Goal: Navigation & Orientation: Locate item on page

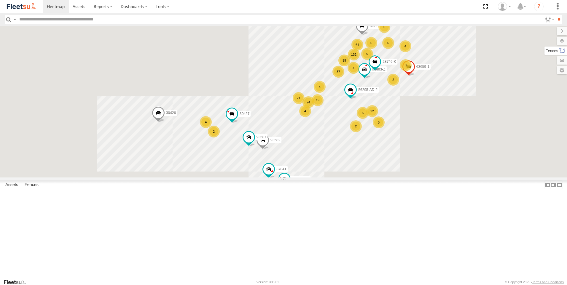
click at [562, 53] on label at bounding box center [555, 51] width 23 height 8
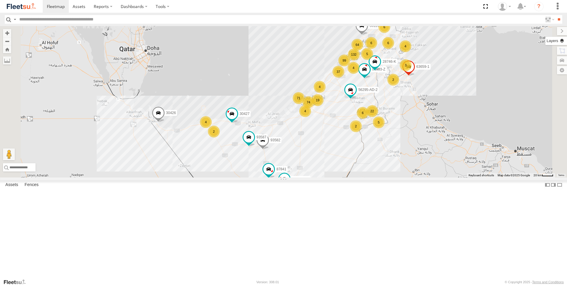
click at [545, 40] on label at bounding box center [556, 41] width 22 height 8
click at [0, 0] on label at bounding box center [0, 0] width 0 height 0
click at [0, 0] on span "Fences" at bounding box center [0, 0] width 0 height 0
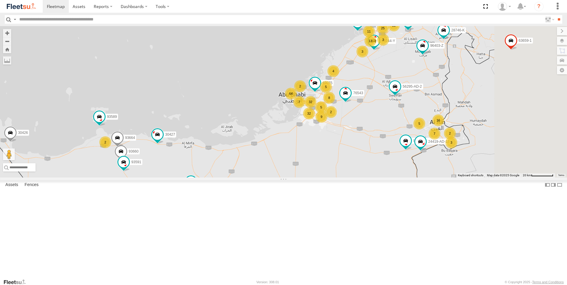
drag, startPoint x: 398, startPoint y: 147, endPoint x: 363, endPoint y: 196, distance: 60.5
click at [363, 178] on div "30427 63659-1 87841 93582 93587 28746-K 96403-Z 30426 36120 93586-auh 56295-AD-…" at bounding box center [283, 101] width 567 height 151
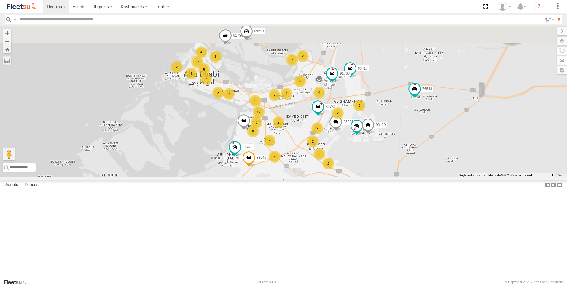
drag, startPoint x: 344, startPoint y: 199, endPoint x: 342, endPoint y: 201, distance: 3.1
click at [342, 178] on div "30427 63659-1 87841 93582 93587 28746-K 96403-Z 30426 93586-auh 56295-AD-2 8749…" at bounding box center [283, 101] width 567 height 151
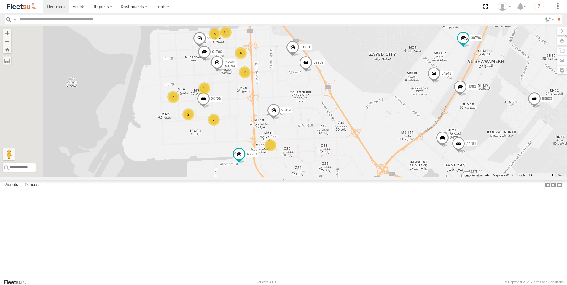
drag, startPoint x: 270, startPoint y: 187, endPoint x: 296, endPoint y: 214, distance: 38.2
click at [296, 178] on div "30427 63659-1 87841 93582 93587 28746-K 96403-Z 30426 93586-auh 56295-AD-2 8749…" at bounding box center [283, 101] width 567 height 151
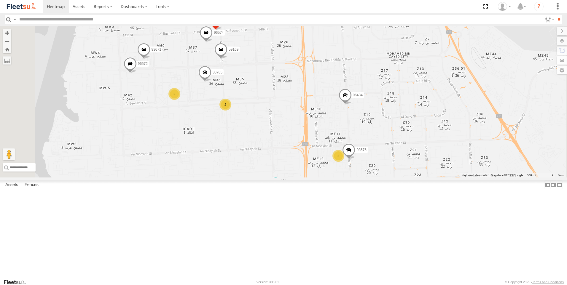
click at [231, 111] on div "2" at bounding box center [225, 105] width 12 height 12
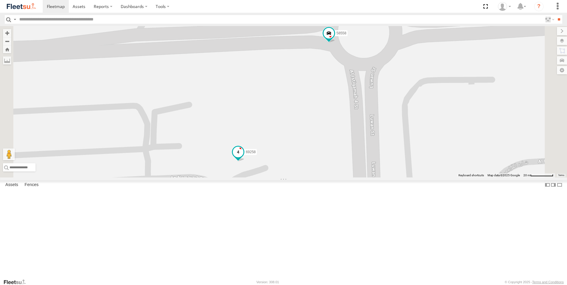
click at [243, 157] on span at bounding box center [238, 151] width 11 height 11
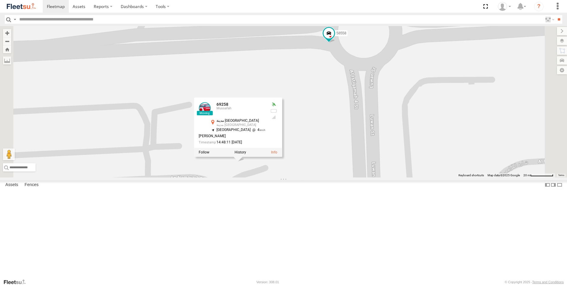
click at [269, 178] on div "30427 63659-1 87841 93582 93587 28746-K 96403-Z 30426 93586-auh 56295-AD-2 8749…" at bounding box center [283, 101] width 567 height 151
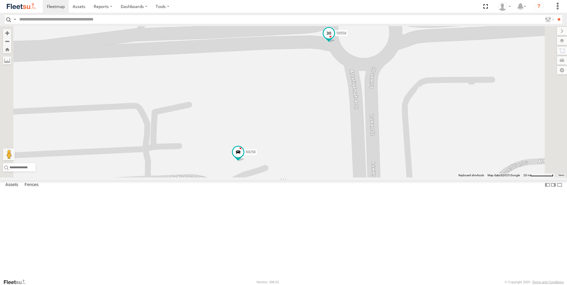
click at [334, 38] on span at bounding box center [328, 33] width 11 height 11
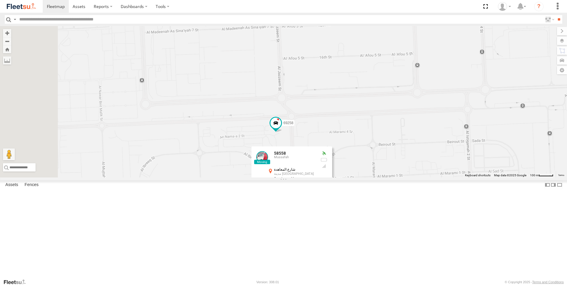
drag, startPoint x: 245, startPoint y: 198, endPoint x: 302, endPoint y: 178, distance: 60.4
click at [302, 178] on div "30427 63659-1 87841 93582 93587 28746-K 96403-Z 30426 93586-auh 56295-AD-2 8749…" at bounding box center [283, 101] width 567 height 151
click at [212, 26] on span at bounding box center [205, 18] width 13 height 16
click at [273, 106] on div "30427 63659-1 87841 93582 93587 28746-K 96403-Z 30426 93586-auh 56295-AD-2 8749…" at bounding box center [283, 101] width 567 height 151
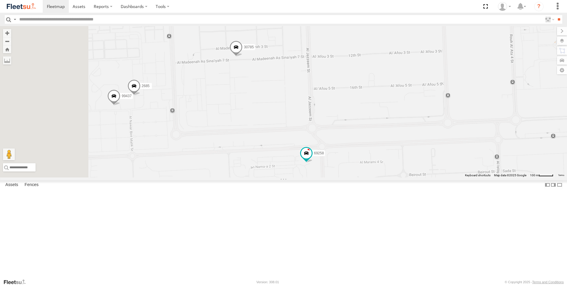
drag, startPoint x: 273, startPoint y: 106, endPoint x: 306, endPoint y: 139, distance: 47.2
click at [306, 139] on div "30427 63659-1 87841 93582 93587 28746-K 96403-Z 30426 93586-auh 56295-AD-2 8749…" at bounding box center [283, 101] width 567 height 151
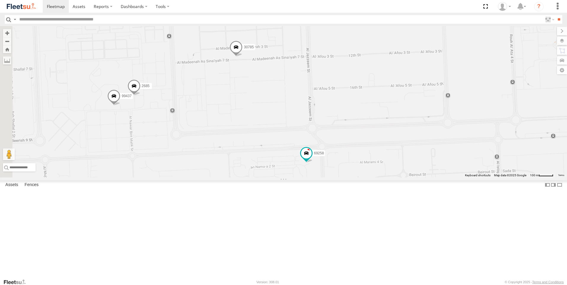
click at [140, 95] on span at bounding box center [133, 87] width 13 height 16
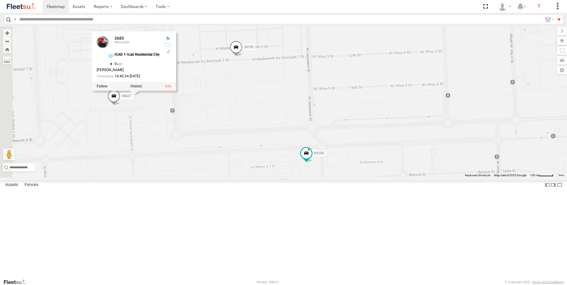
click at [219, 174] on div "30427 63659-1 87841 93582 93587 28746-K 96403-Z 30426 93586-auh 56295-AD-2 8749…" at bounding box center [283, 101] width 567 height 151
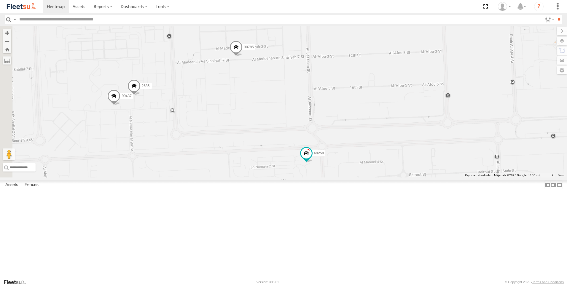
click at [120, 106] on span at bounding box center [113, 98] width 13 height 16
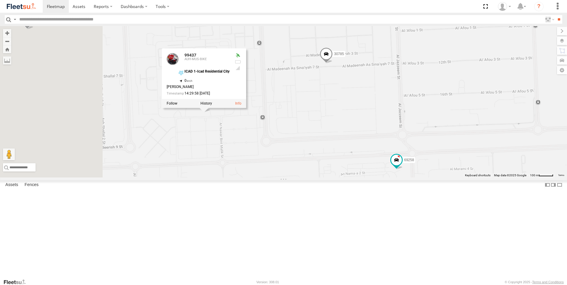
drag, startPoint x: 188, startPoint y: 185, endPoint x: 281, endPoint y: 192, distance: 93.0
click at [281, 178] on div "30427 63659-1 87841 93582 93587 28746-K 96403-Z 30426 93586-auh 56295-AD-2 8749…" at bounding box center [283, 101] width 567 height 151
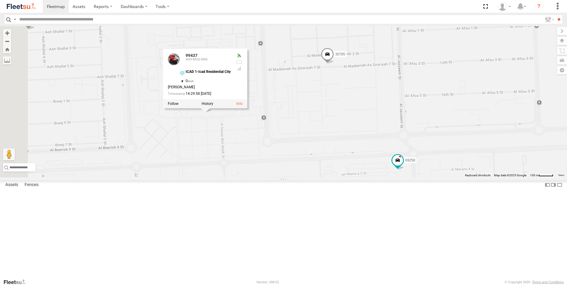
click at [281, 178] on div "30427 63659-1 87841 93582 93587 28746-K 96403-Z 30426 93586-auh 56295-AD-2 8749…" at bounding box center [283, 101] width 567 height 151
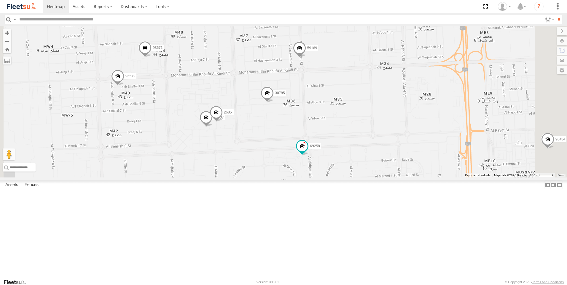
click at [124, 85] on span at bounding box center [117, 77] width 13 height 16
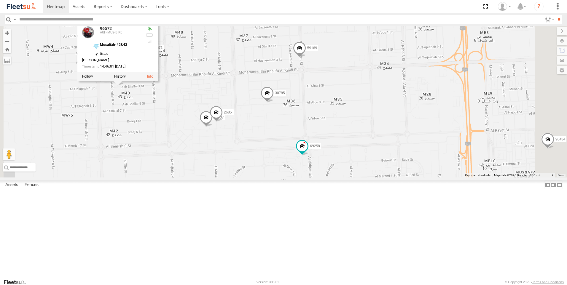
click at [223, 178] on div "30427 63659-1 87841 93582 93587 28746-K 96403-Z 30426 93586-auh 56295-AD-2 8749…" at bounding box center [283, 101] width 567 height 151
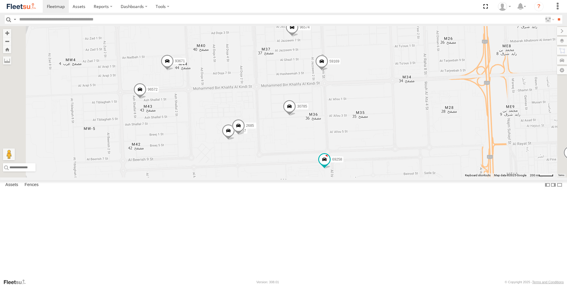
drag, startPoint x: 230, startPoint y: 157, endPoint x: 253, endPoint y: 172, distance: 27.6
click at [253, 172] on div "30427 63659-1 87841 93582 93587 28746-K 96403-Z 30426 93586-auh 56295-AD-2 8749…" at bounding box center [283, 101] width 567 height 151
click at [174, 71] on span at bounding box center [167, 63] width 13 height 16
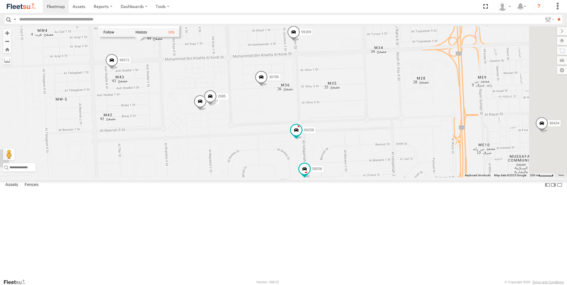
click at [254, 178] on div "30427 63659-1 87841 93582 93587 28746-K 96403-Z 30426 93586-auh 56295-AD-2 8749…" at bounding box center [283, 101] width 567 height 151
click at [300, 41] on span at bounding box center [293, 33] width 13 height 16
click at [289, 107] on div "30427 63659-1 87841 93582 93587 28746-K 96403-Z 30426 93586-auh 56295-AD-2 8749…" at bounding box center [283, 101] width 567 height 151
drag, startPoint x: 305, startPoint y: 90, endPoint x: 297, endPoint y: 129, distance: 40.0
click at [297, 129] on div "30427 63659-1 87841 93582 93587 28746-K 96403-Z 30426 93586-auh 56295-AD-2 8749…" at bounding box center [283, 101] width 567 height 151
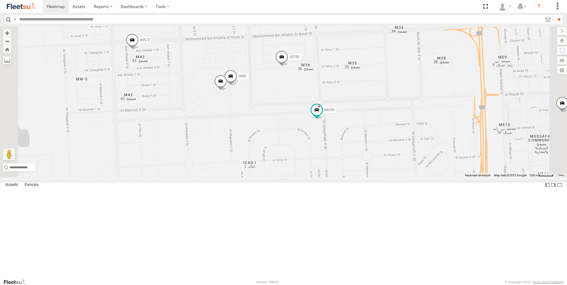
drag, startPoint x: 389, startPoint y: 218, endPoint x: 409, endPoint y: 198, distance: 28.7
click at [409, 178] on div "30427 63659-1 87841 93582 93587 28746-K 96403-Z 30426 93586-auh 56295-AD-2 8749…" at bounding box center [283, 101] width 567 height 151
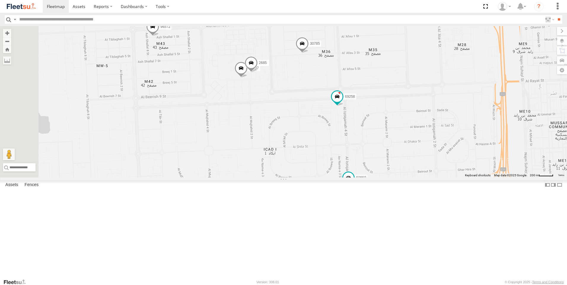
drag, startPoint x: 346, startPoint y: 234, endPoint x: 363, endPoint y: 224, distance: 20.4
click at [363, 178] on div "30427 63659-1 87841 93582 93587 28746-K 96403-Z 30426 93586-auh 56295-AD-2 8749…" at bounding box center [283, 101] width 567 height 151
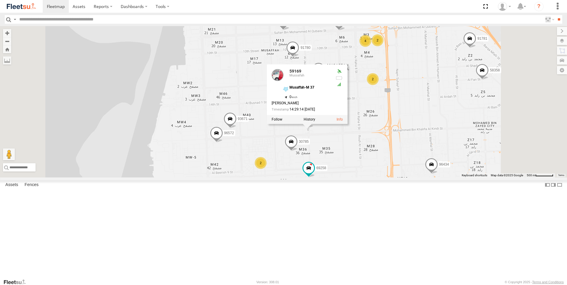
click at [333, 178] on div "30427 63659-1 87841 93582 93587 28746-K 96403-Z 30426 93586-auh 56295-AD-2 8749…" at bounding box center [283, 101] width 567 height 151
click at [411, 178] on div "30427 63659-1 87841 93582 93587 28746-K 96403-Z 30426 93586-auh 56295-AD-2 8749…" at bounding box center [283, 101] width 567 height 151
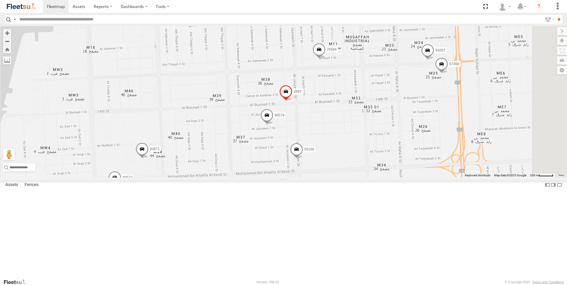
drag, startPoint x: 398, startPoint y: 151, endPoint x: 415, endPoint y: 200, distance: 51.1
click at [415, 178] on div "30427 63659-1 87841 93582 93587 28746-K 96403-Z 30426 93586-auh 56295-AD-2 8749…" at bounding box center [283, 101] width 567 height 151
click at [303, 159] on span at bounding box center [296, 151] width 13 height 16
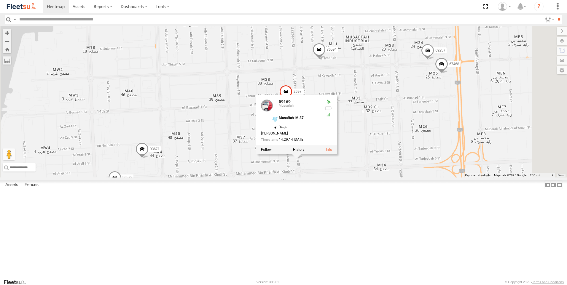
click at [325, 59] on span at bounding box center [318, 51] width 13 height 16
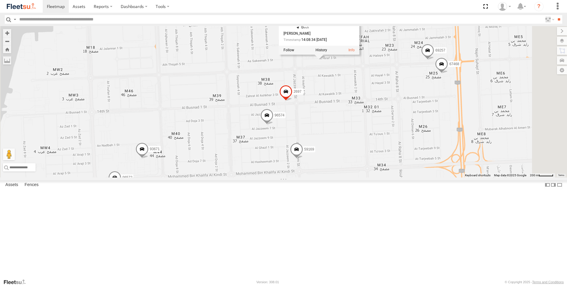
click at [274, 126] on div "30427 63659-1 87841 93582 93587 28746-K 96403-Z 30426 93586-auh 56295-AD-2 8749…" at bounding box center [283, 101] width 567 height 151
click at [325, 59] on span at bounding box center [318, 51] width 13 height 16
click at [274, 17] on span at bounding box center [267, 9] width 13 height 16
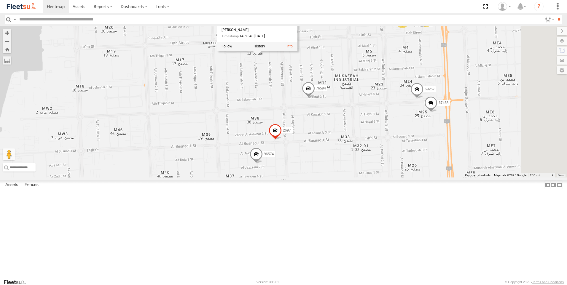
drag, startPoint x: 314, startPoint y: 117, endPoint x: 303, endPoint y: 158, distance: 42.9
click at [303, 158] on div "30427 63659-1 87841 93582 93587 28746-K 96403-Z 30426 93586-auh 56295-AD-2 8749…" at bounding box center [283, 101] width 567 height 151
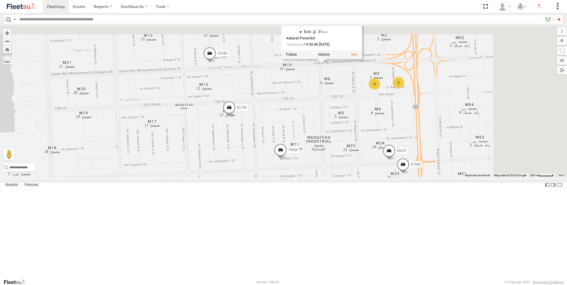
drag, startPoint x: 420, startPoint y: 85, endPoint x: 392, endPoint y: 148, distance: 69.3
click at [392, 148] on div "30427 63659-1 87841 93582 93587 28746-K 96403-Z 30426 93586-auh 56295-AD-2 8749…" at bounding box center [283, 101] width 567 height 151
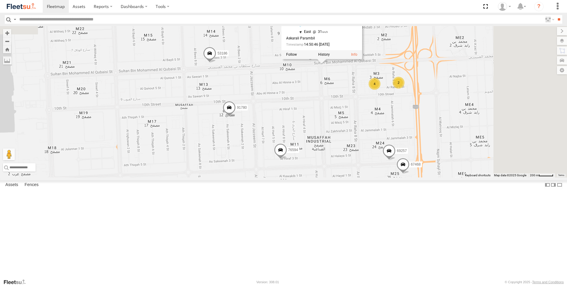
click at [216, 63] on span at bounding box center [209, 55] width 13 height 16
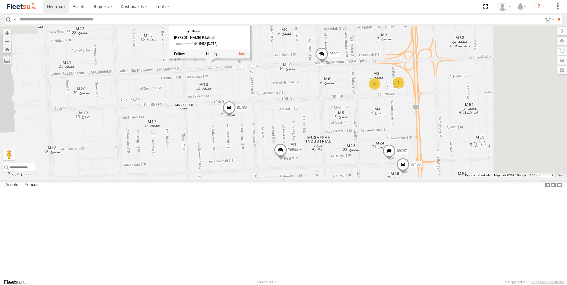
click at [334, 139] on div "30427 63659-1 87841 93582 93587 28746-K 96403-Z 30426 93586-auh 56295-AD-2 8749…" at bounding box center [283, 101] width 567 height 151
click at [395, 160] on span at bounding box center [388, 152] width 13 height 16
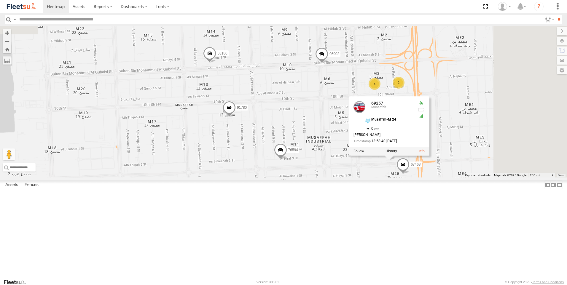
click at [409, 174] on span at bounding box center [402, 166] width 13 height 16
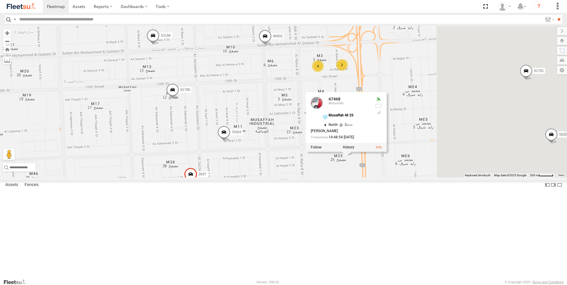
drag, startPoint x: 411, startPoint y: 243, endPoint x: 354, endPoint y: 225, distance: 59.9
click at [354, 178] on div "30427 63659-1 87841 93582 93587 28746-K 96403-Z 30426 93586-auh 56295-AD-2 8749…" at bounding box center [283, 101] width 567 height 151
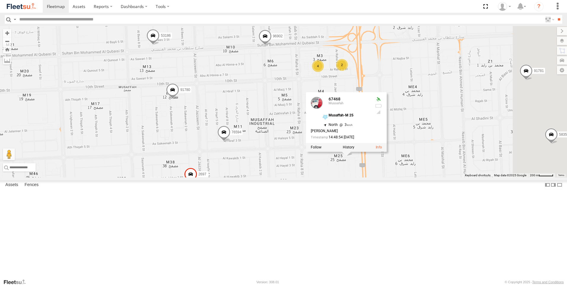
click at [338, 178] on div "30427 63659-1 87841 93582 93587 28746-K 96403-Z 30426 93586-auh 56295-AD-2 8749…" at bounding box center [283, 101] width 567 height 151
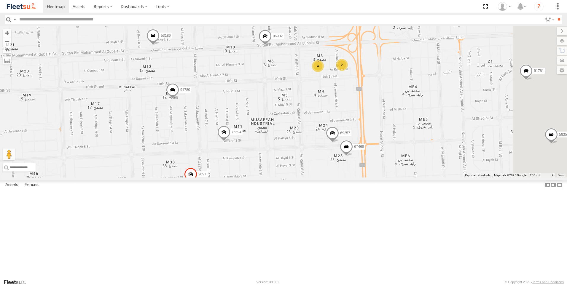
click at [329, 178] on div "30427 63659-1 87841 93582 93587 28746-K 96403-Z 30426 93586-auh 56295-AD-2 8749…" at bounding box center [283, 101] width 567 height 151
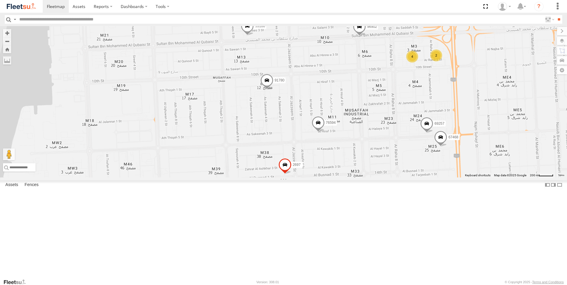
drag, startPoint x: 193, startPoint y: 178, endPoint x: 289, endPoint y: 169, distance: 96.8
click at [289, 169] on div "30427 63659-1 87841 93582 93587 28746-K 96403-Z 30426 93586-auh 56295-AD-2 8749…" at bounding box center [283, 101] width 567 height 151
